Goal: Transaction & Acquisition: Book appointment/travel/reservation

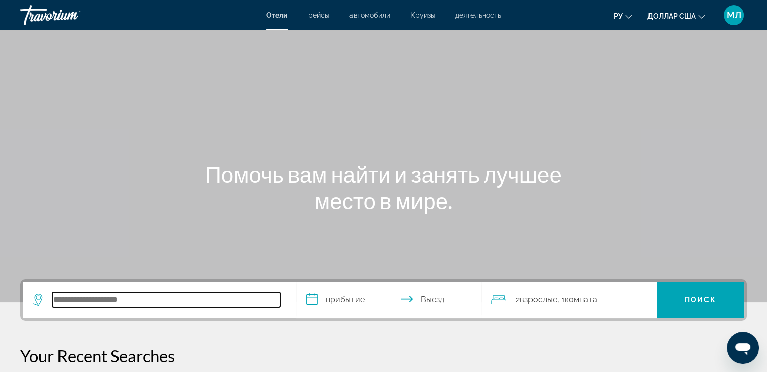
click at [113, 303] on input "Поиск отеля" at bounding box center [166, 300] width 228 height 15
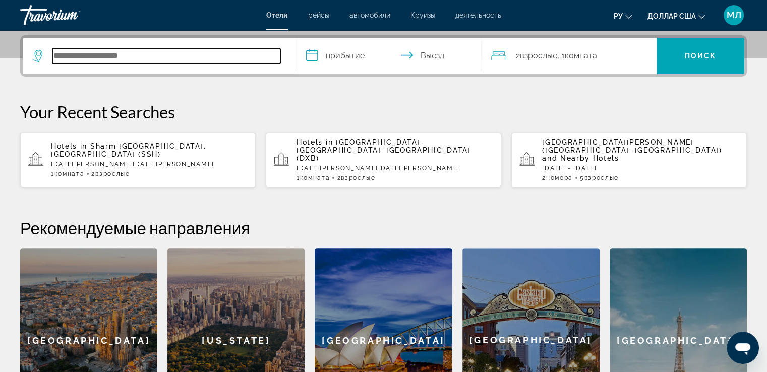
scroll to position [246, 0]
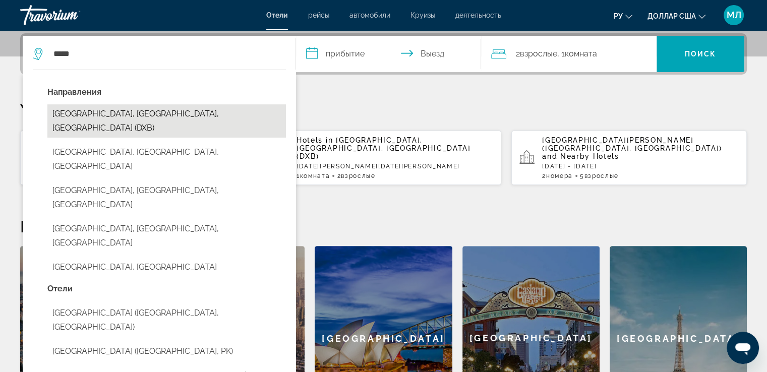
click at [180, 113] on button "[GEOGRAPHIC_DATA], [GEOGRAPHIC_DATA], [GEOGRAPHIC_DATA] (DXB)" at bounding box center [166, 120] width 239 height 33
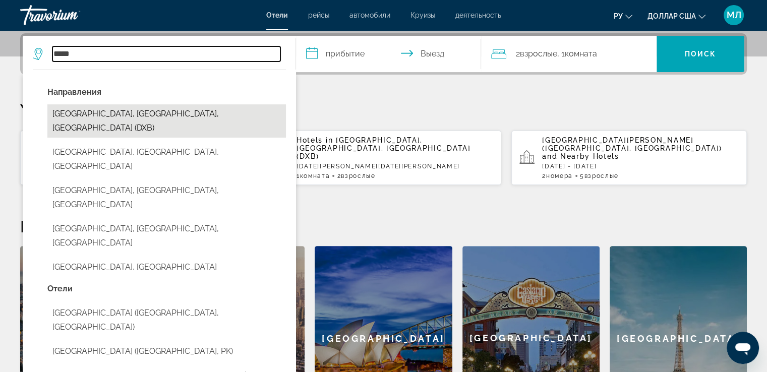
type input "**********"
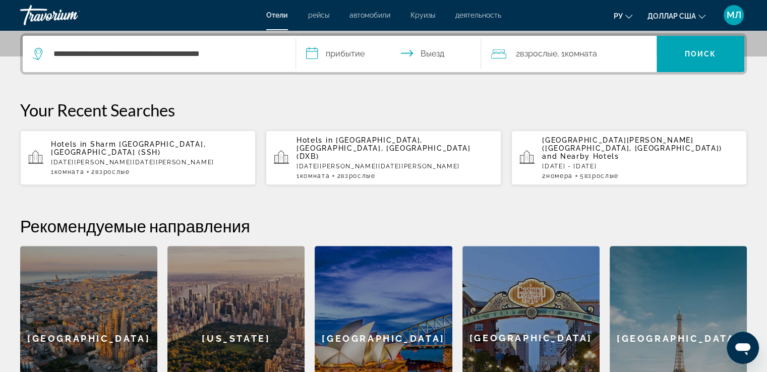
click at [311, 54] on input "**********" at bounding box center [391, 55] width 190 height 39
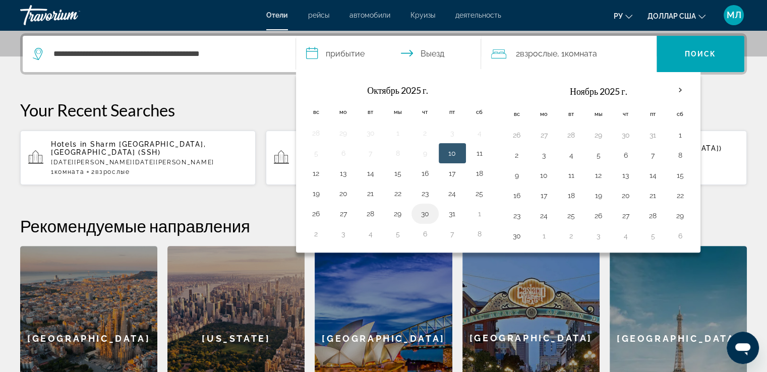
click at [424, 216] on button "30" at bounding box center [425, 214] width 16 height 14
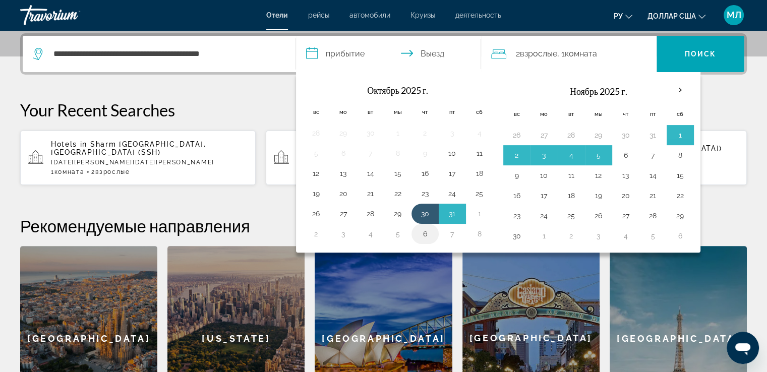
click at [422, 233] on button "6" at bounding box center [425, 234] width 16 height 14
type input "**********"
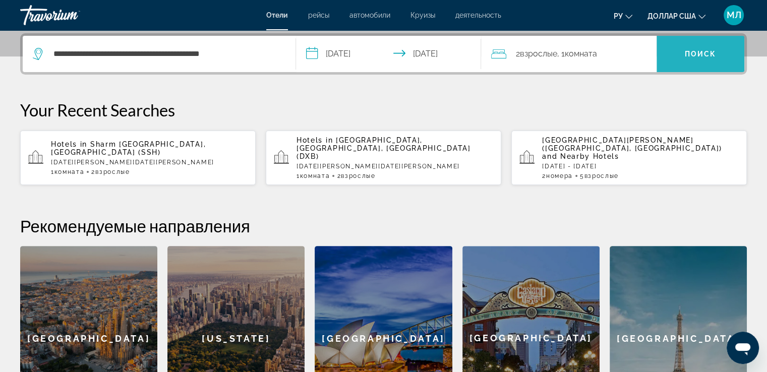
click at [693, 52] on font "Поиск" at bounding box center [701, 54] width 32 height 8
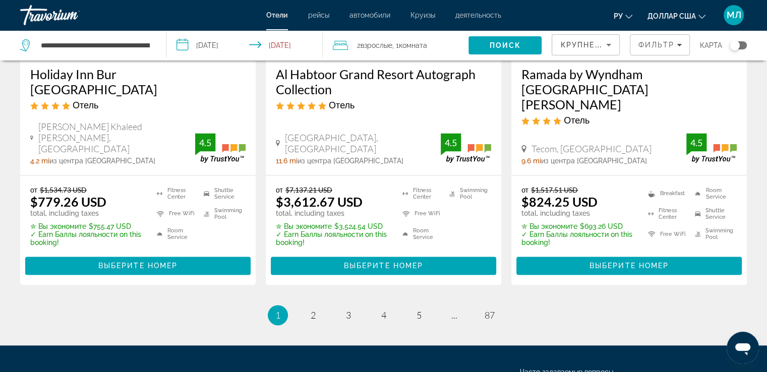
scroll to position [1429, 0]
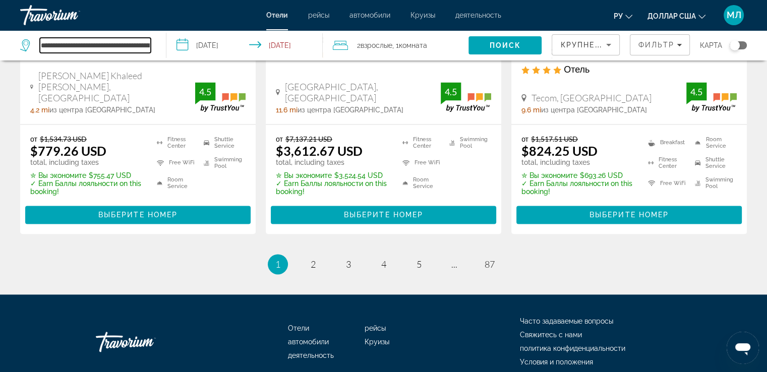
click at [95, 45] on input "**********" at bounding box center [95, 45] width 111 height 15
drag, startPoint x: 147, startPoint y: 45, endPoint x: 36, endPoint y: 33, distance: 111.6
click at [36, 33] on div "**********" at bounding box center [88, 45] width 136 height 30
type input "**********"
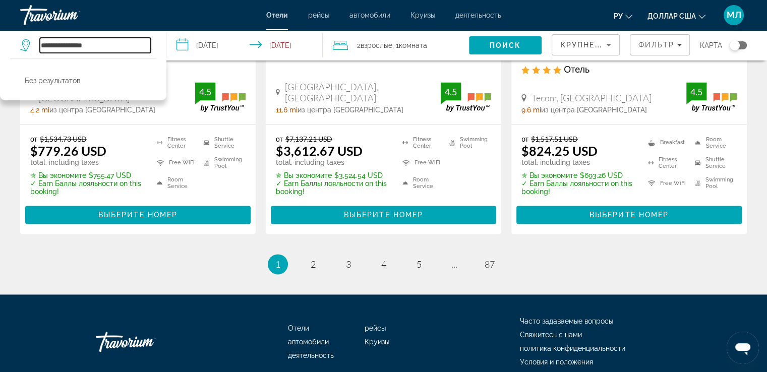
drag, startPoint x: 105, startPoint y: 43, endPoint x: 34, endPoint y: 41, distance: 71.2
click at [36, 43] on div "**********" at bounding box center [85, 45] width 131 height 15
type input "*"
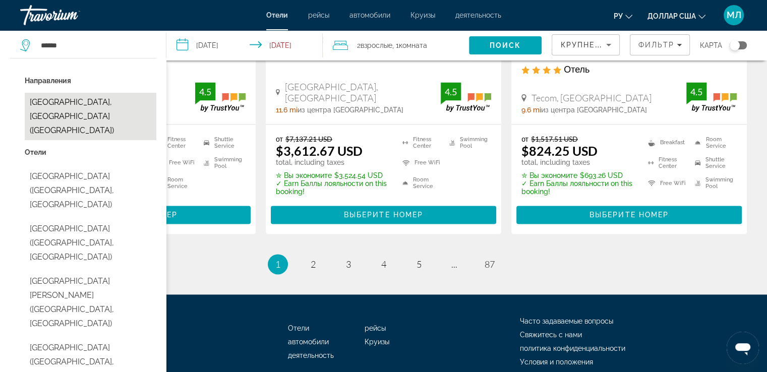
click at [73, 103] on button "[GEOGRAPHIC_DATA], [GEOGRAPHIC_DATA] ([GEOGRAPHIC_DATA])" at bounding box center [91, 116] width 132 height 47
type input "**********"
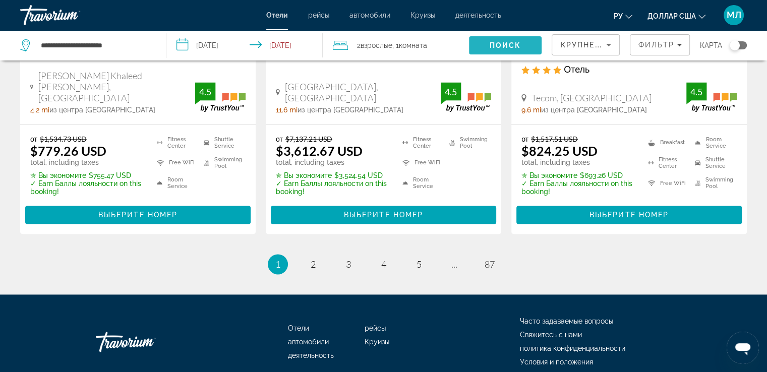
click at [511, 44] on span "Поиск" at bounding box center [506, 45] width 32 height 8
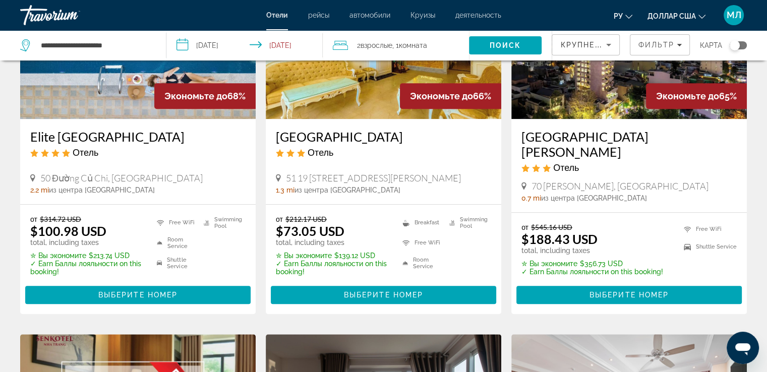
scroll to position [514, 0]
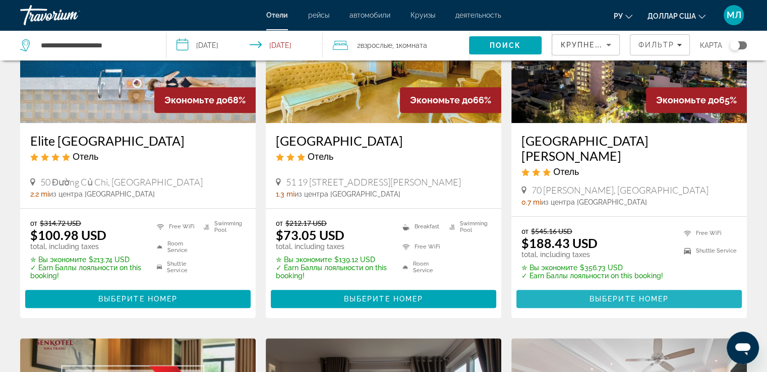
click at [587, 299] on span "Основное содержание" at bounding box center [629, 299] width 225 height 24
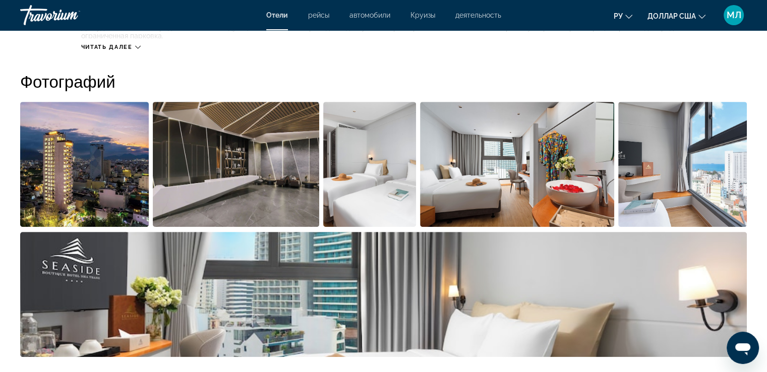
scroll to position [501, 0]
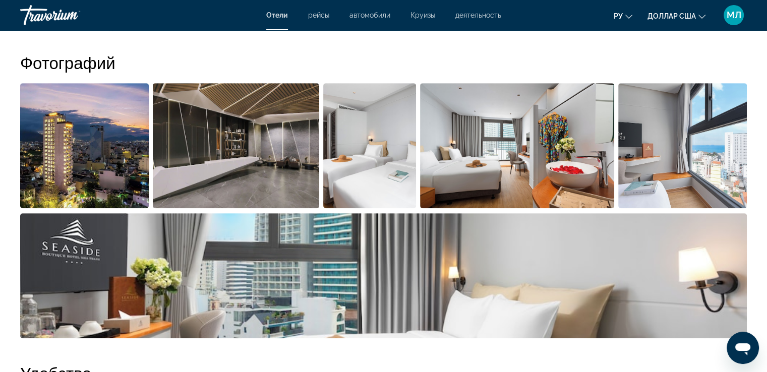
click at [103, 145] on img "Open full-screen image slider" at bounding box center [84, 145] width 129 height 125
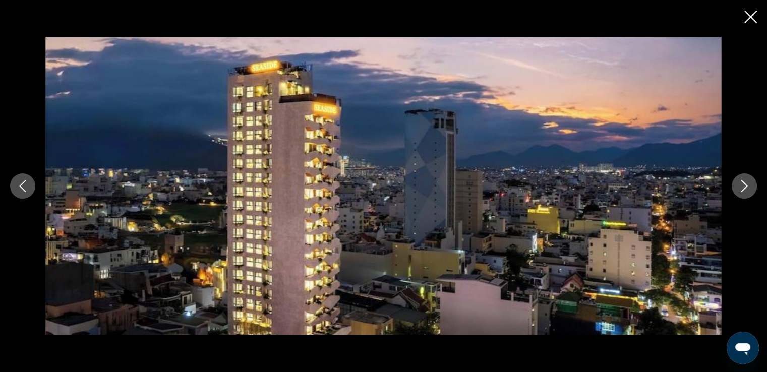
click at [752, 189] on button "Next image" at bounding box center [744, 186] width 25 height 25
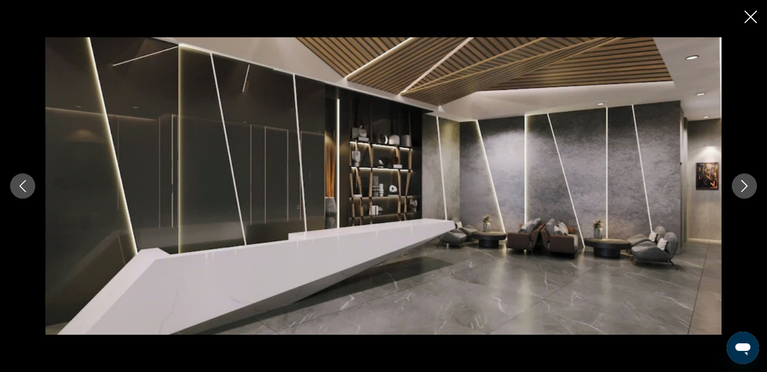
click at [752, 189] on button "Next image" at bounding box center [744, 186] width 25 height 25
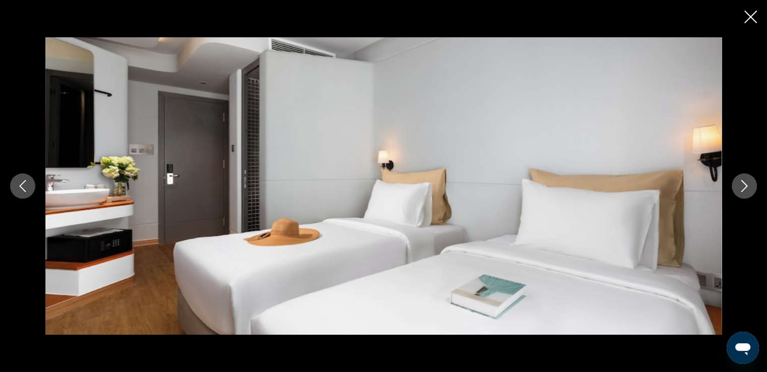
click at [752, 189] on button "Next image" at bounding box center [744, 186] width 25 height 25
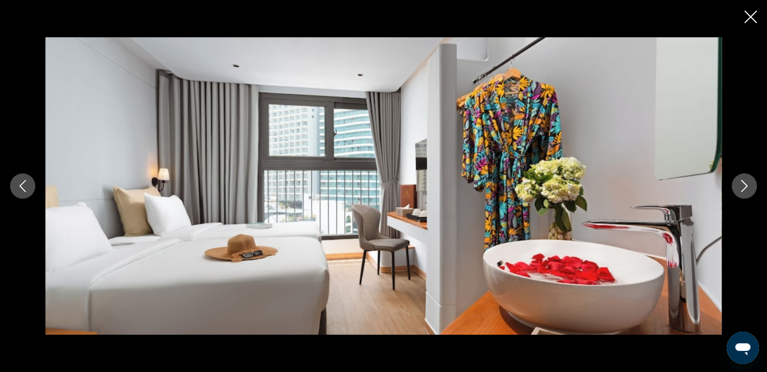
click at [752, 189] on button "Next image" at bounding box center [744, 186] width 25 height 25
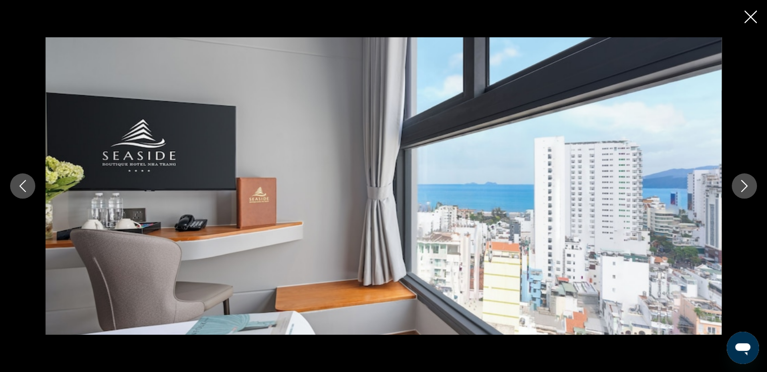
click at [752, 189] on button "Next image" at bounding box center [744, 186] width 25 height 25
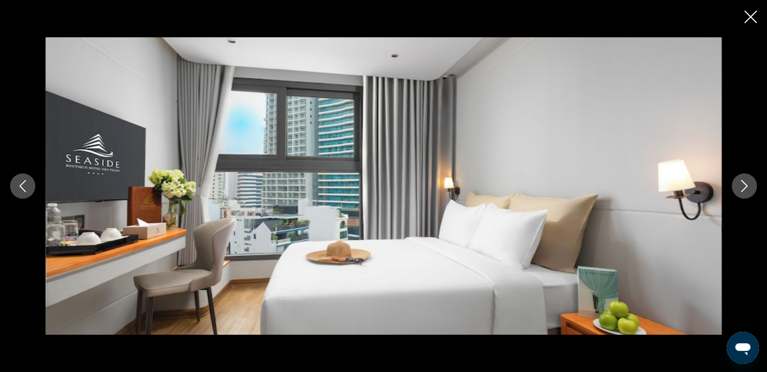
click at [749, 189] on icon "Next image" at bounding box center [744, 186] width 12 height 12
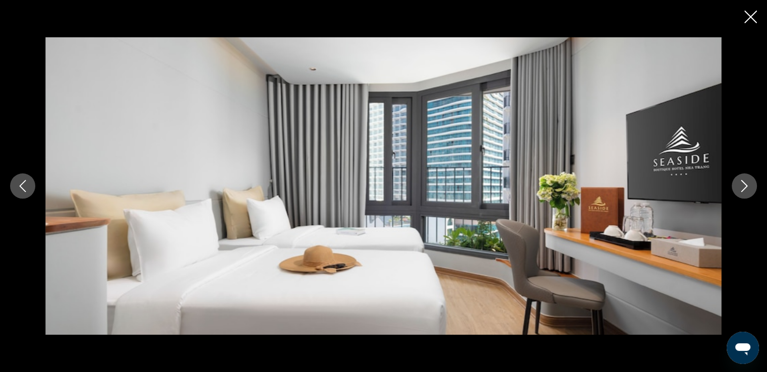
click at [751, 19] on icon "Close slideshow" at bounding box center [751, 17] width 13 height 13
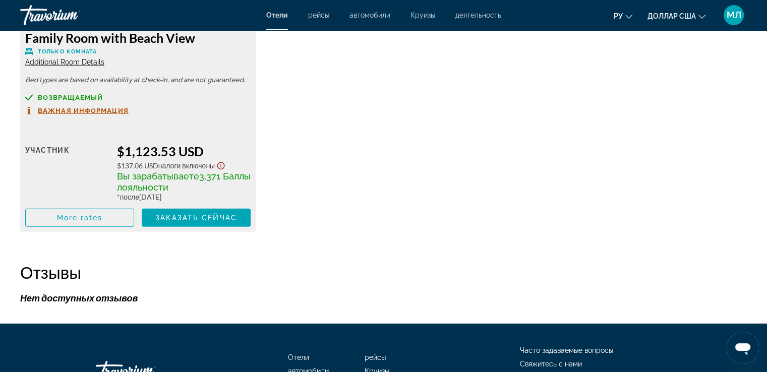
scroll to position [2968, 0]
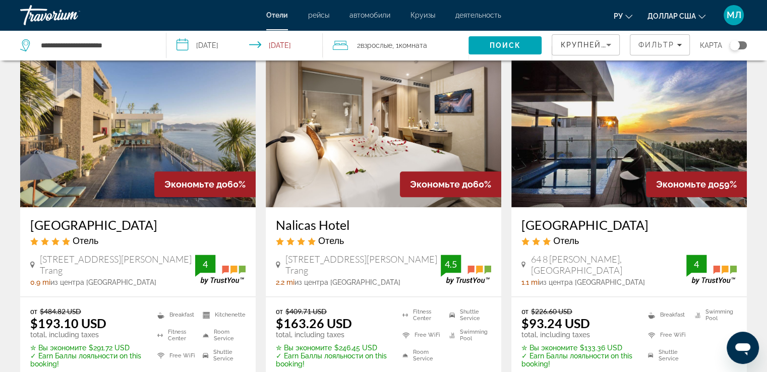
scroll to position [1190, 0]
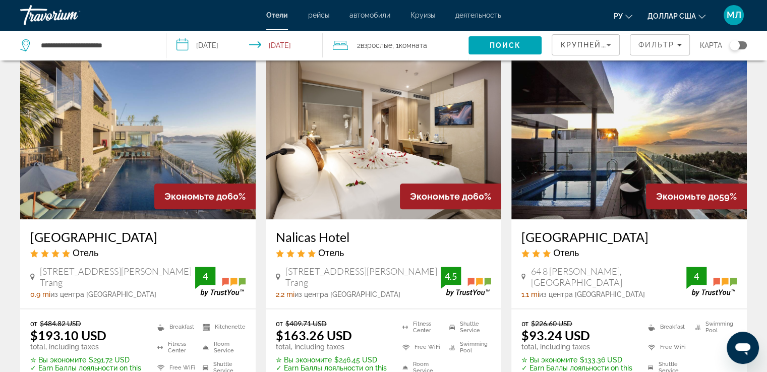
click at [98, 147] on img "Основное содержание" at bounding box center [138, 138] width 236 height 161
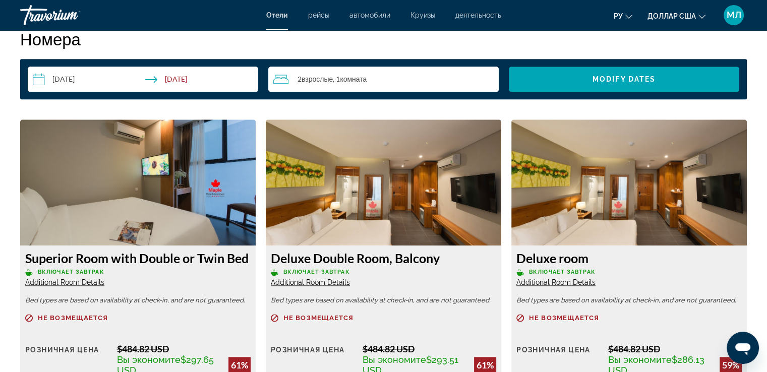
scroll to position [1441, 0]
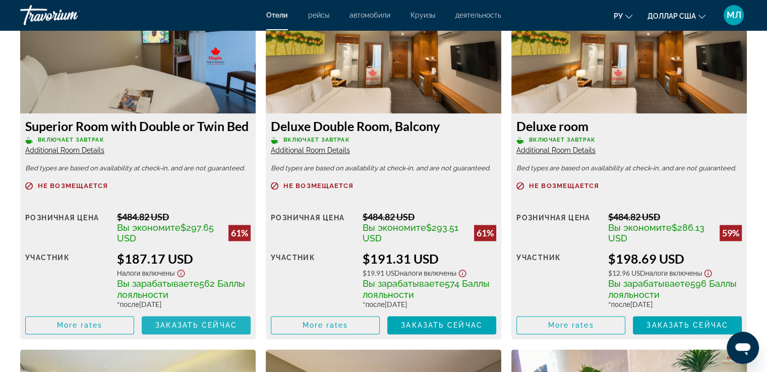
click at [192, 323] on span "Заказать сейчас" at bounding box center [196, 325] width 82 height 8
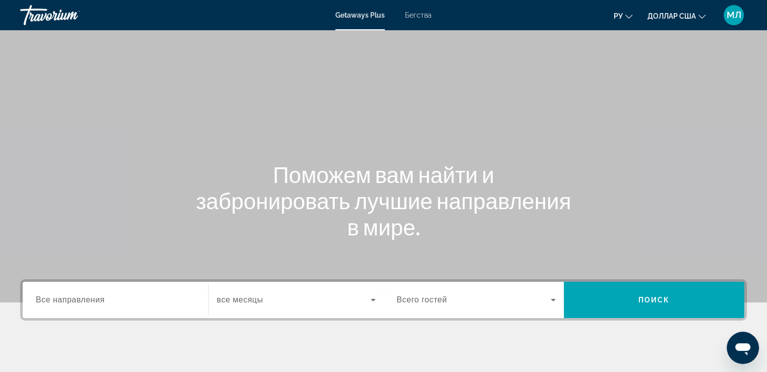
click at [109, 298] on input "Destination Все направления" at bounding box center [115, 301] width 159 height 12
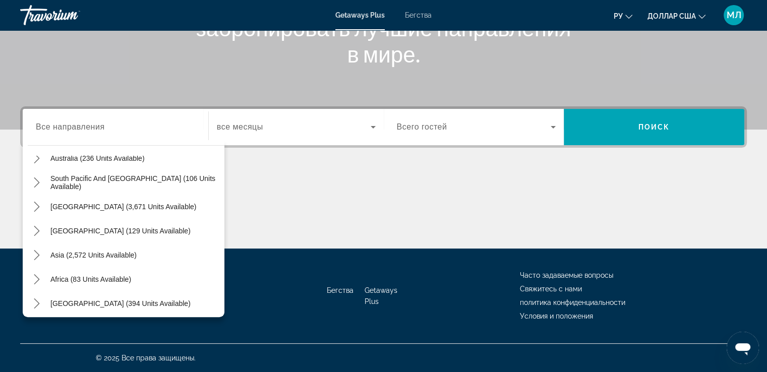
scroll to position [163, 0]
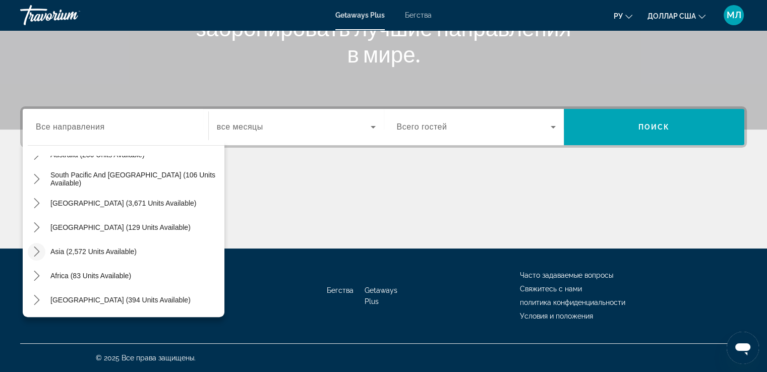
click at [35, 254] on icon "Toggle Asia (2,572 units available) submenu" at bounding box center [37, 252] width 10 height 10
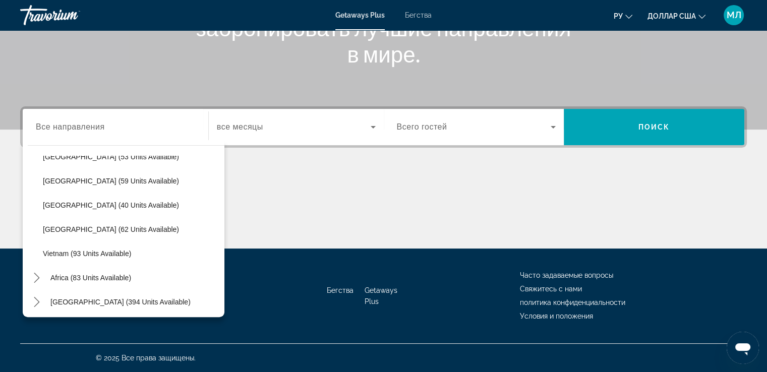
scroll to position [405, 0]
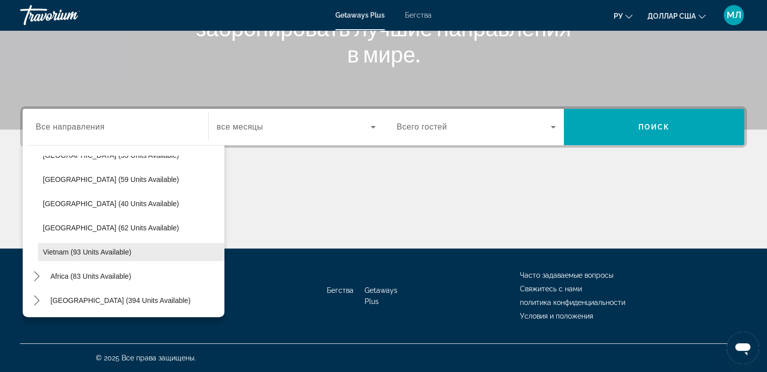
click at [62, 251] on span "Vietnam (93 units available)" at bounding box center [87, 252] width 88 height 8
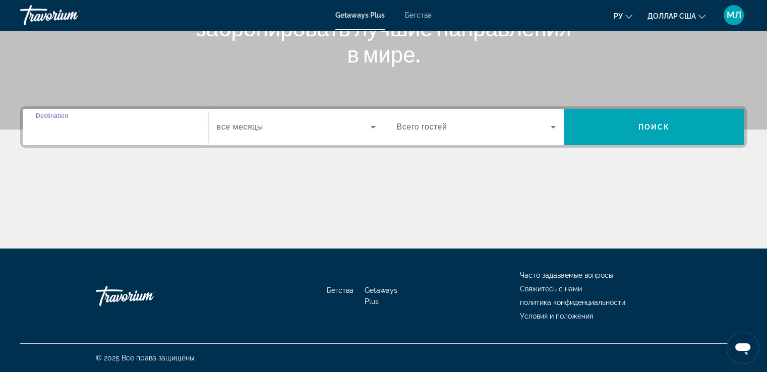
type input "**********"
click at [421, 15] on font "Бегства" at bounding box center [418, 15] width 27 height 8
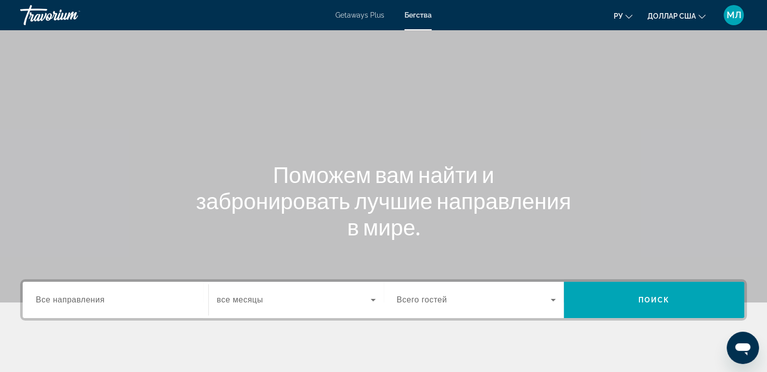
click at [75, 307] on div "Search widget" at bounding box center [115, 300] width 159 height 29
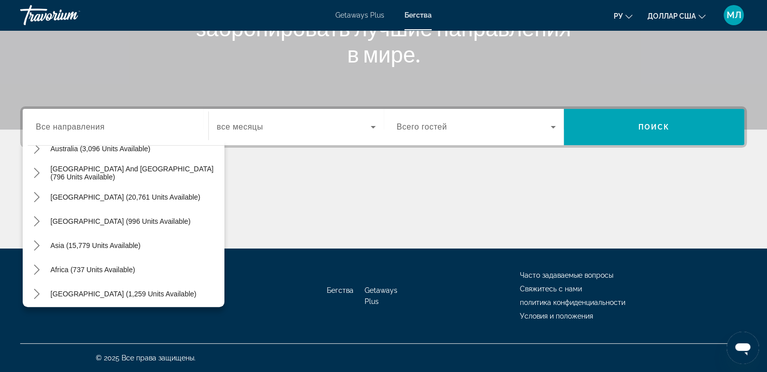
scroll to position [163, 0]
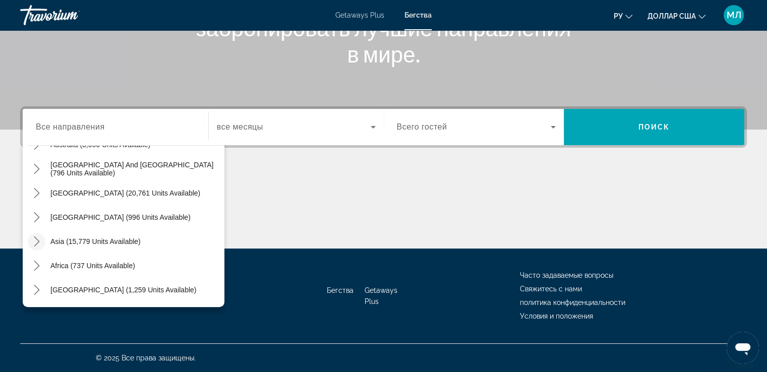
click at [35, 241] on icon "Toggle Asia (15,779 units available) submenu" at bounding box center [37, 242] width 10 height 10
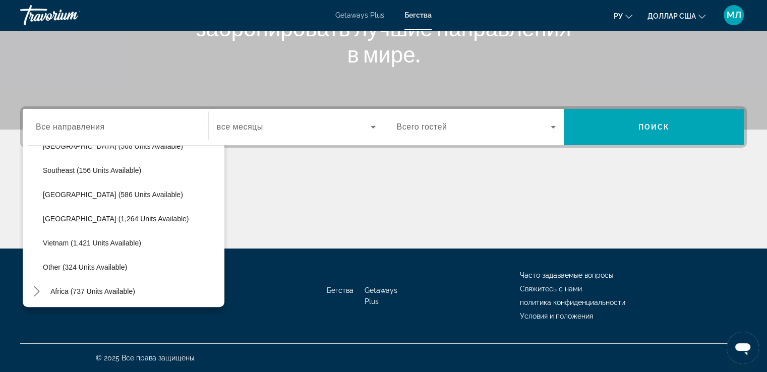
scroll to position [503, 0]
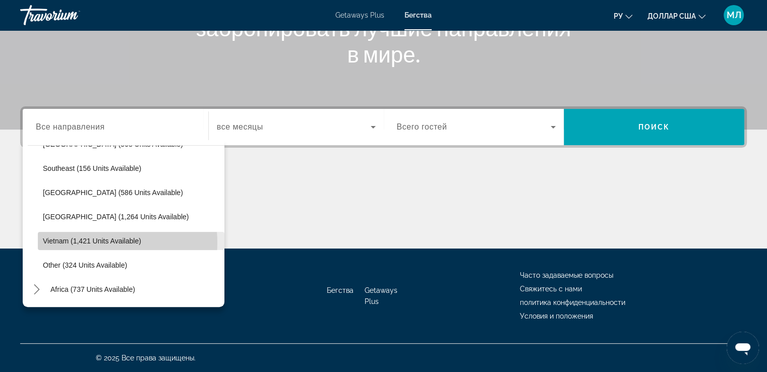
click at [89, 242] on span "Vietnam (1,421 units available)" at bounding box center [92, 241] width 98 height 8
type input "**********"
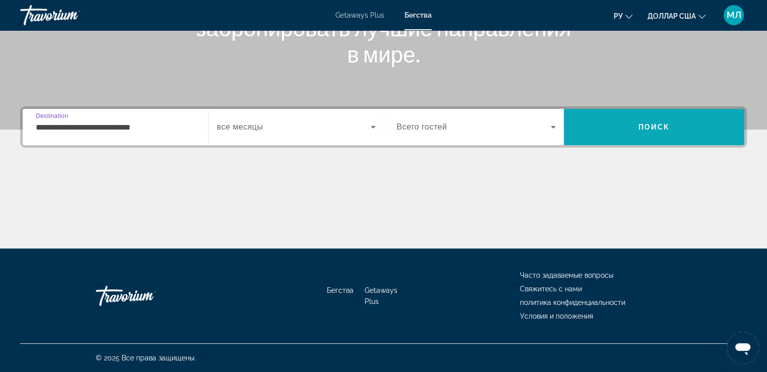
click at [607, 128] on span "Search" at bounding box center [654, 127] width 181 height 24
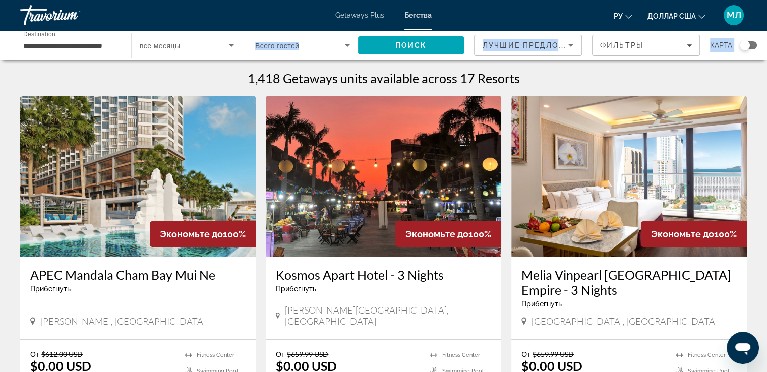
drag, startPoint x: 232, startPoint y: 72, endPoint x: 236, endPoint y: 55, distance: 16.5
click at [527, 79] on div "1,418 Getaways units available across 17 Resorts" at bounding box center [383, 78] width 727 height 15
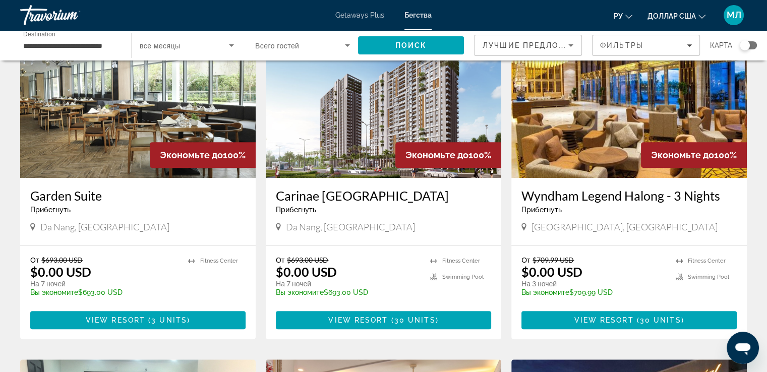
scroll to position [426, 0]
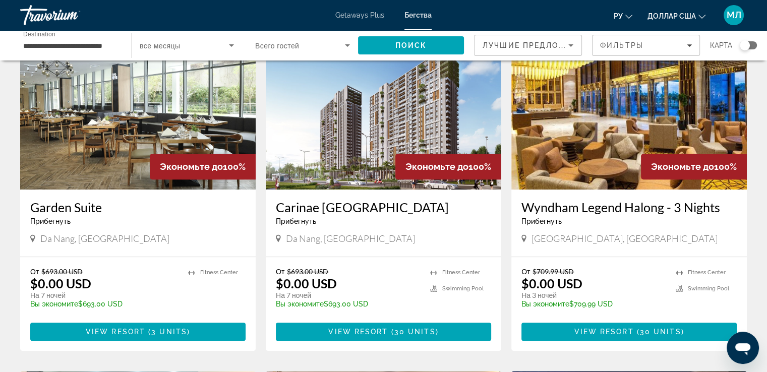
click at [422, 118] on img "Основное содержание" at bounding box center [384, 108] width 236 height 161
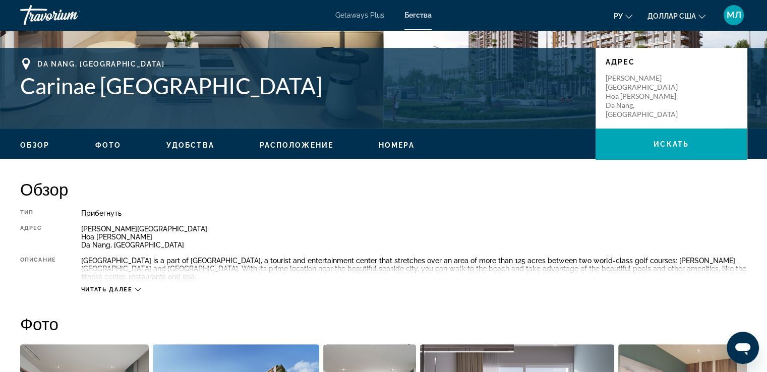
scroll to position [149, 0]
